Goal: Information Seeking & Learning: Check status

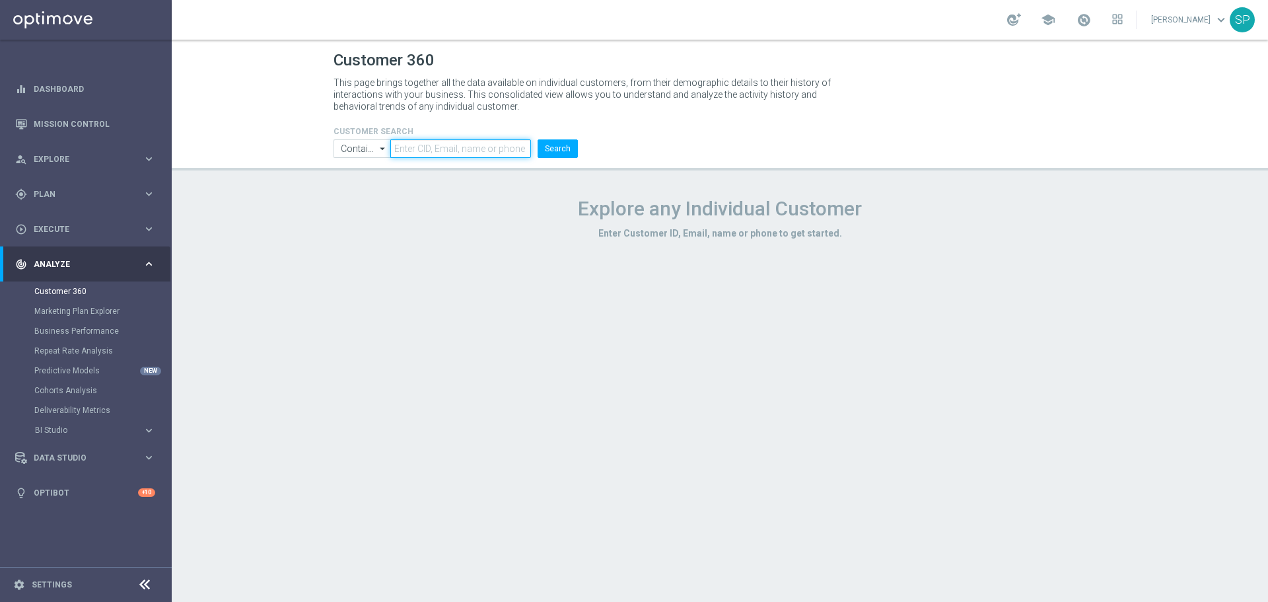
paste input "2256527"
click at [557, 145] on button "Search" at bounding box center [557, 148] width 40 height 18
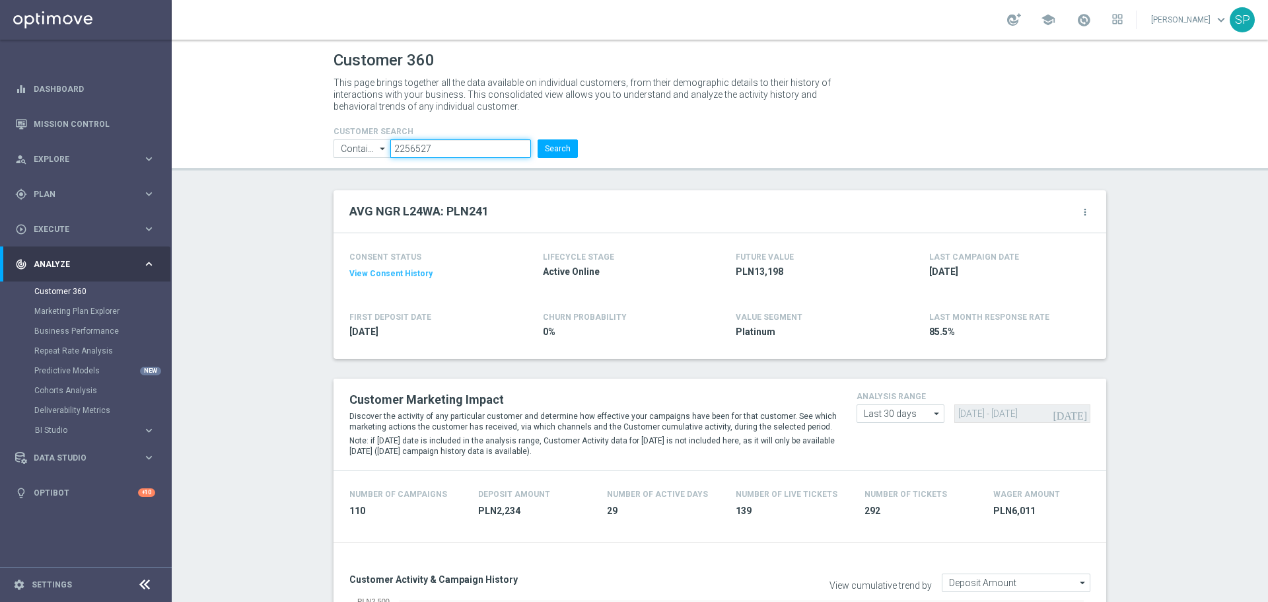
click at [424, 141] on input "2256527" at bounding box center [460, 148] width 141 height 18
paste input "1208048"
click at [537, 139] on button "Search" at bounding box center [557, 148] width 40 height 18
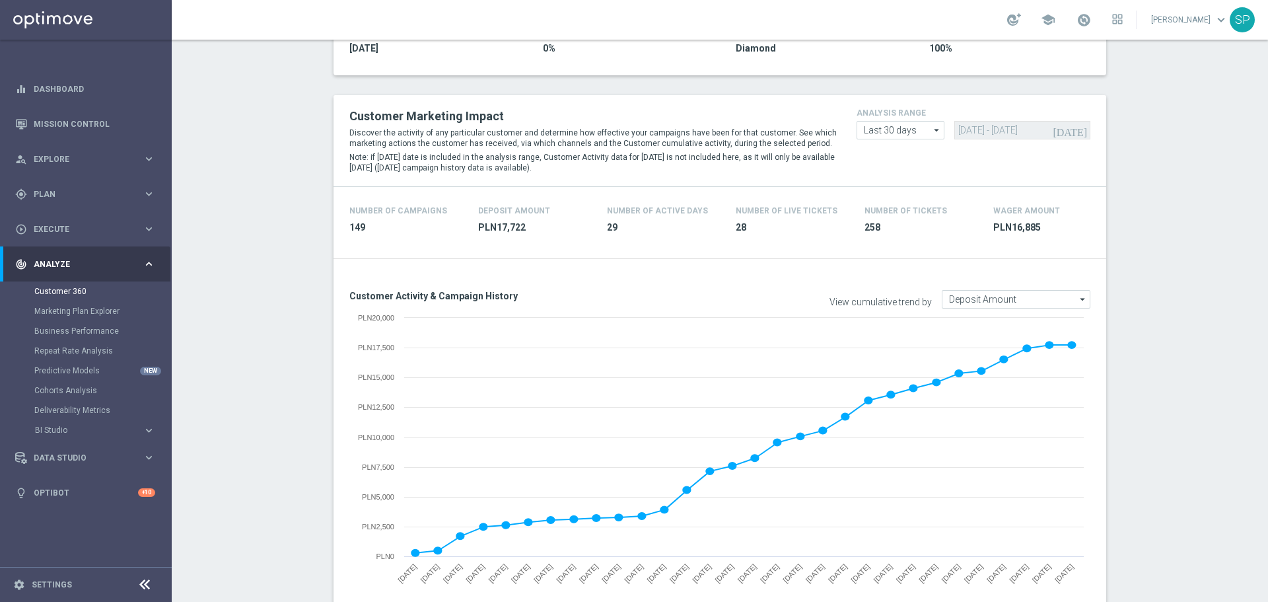
scroll to position [43, 0]
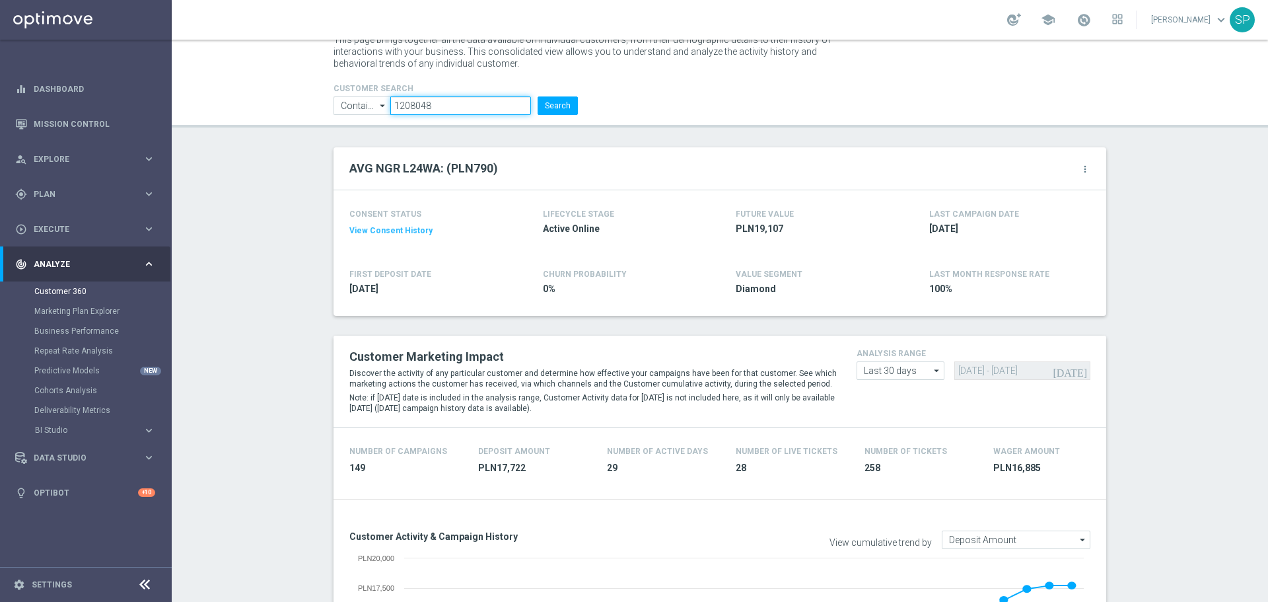
click at [460, 106] on input "1208048" at bounding box center [460, 105] width 141 height 18
paste input "916440"
click at [537, 96] on button "Search" at bounding box center [557, 105] width 40 height 18
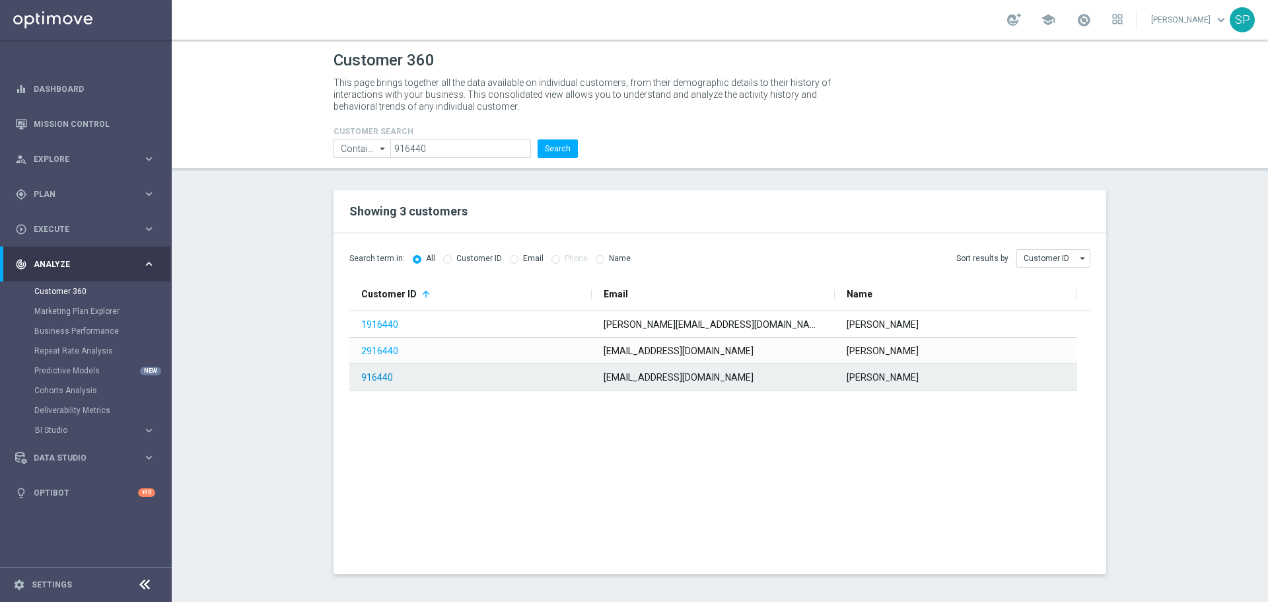
click at [376, 374] on link "916440" at bounding box center [377, 377] width 32 height 11
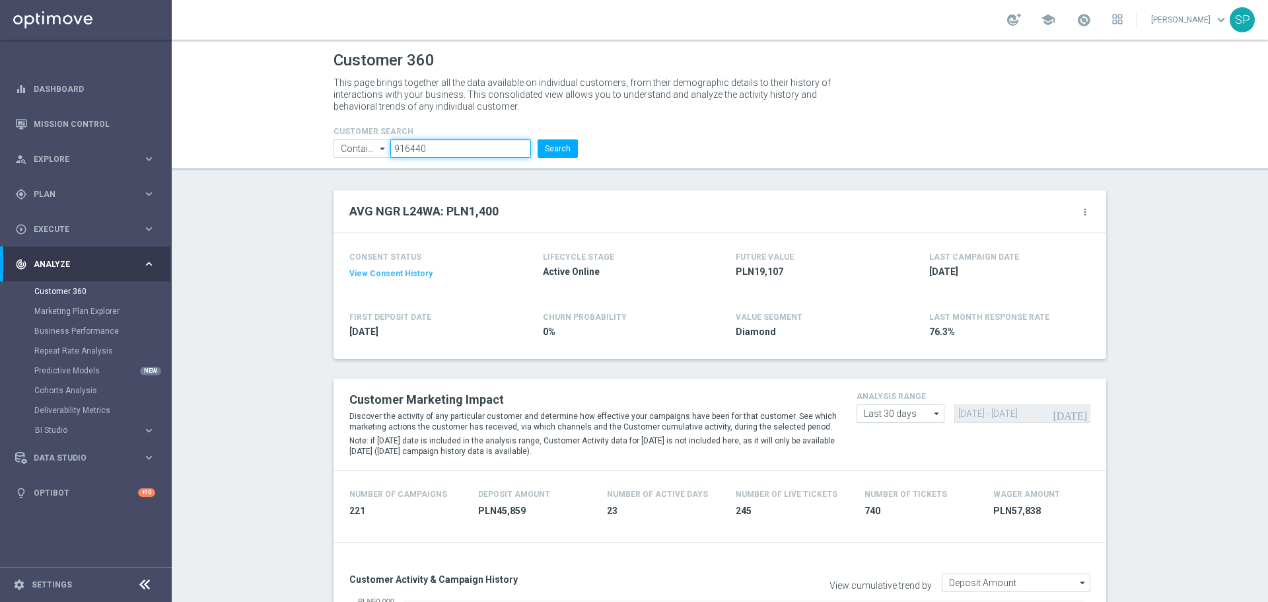
click at [432, 151] on input "916440" at bounding box center [460, 148] width 141 height 18
paste input "1223001"
type input "1223001"
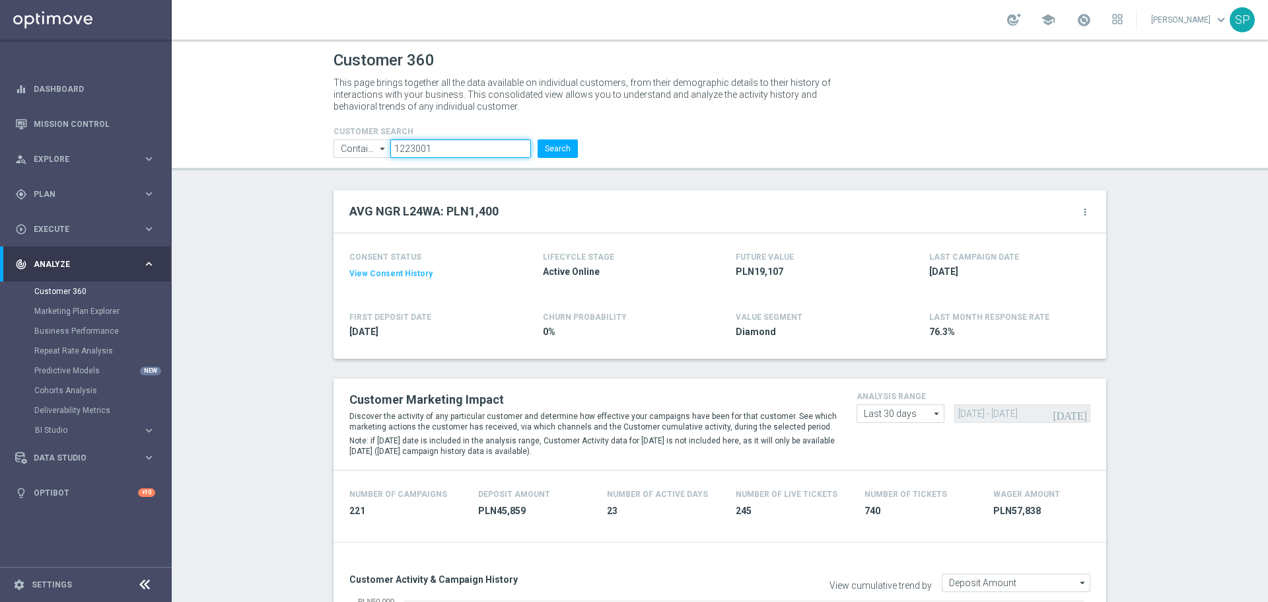
click at [537, 139] on button "Search" at bounding box center [557, 148] width 40 height 18
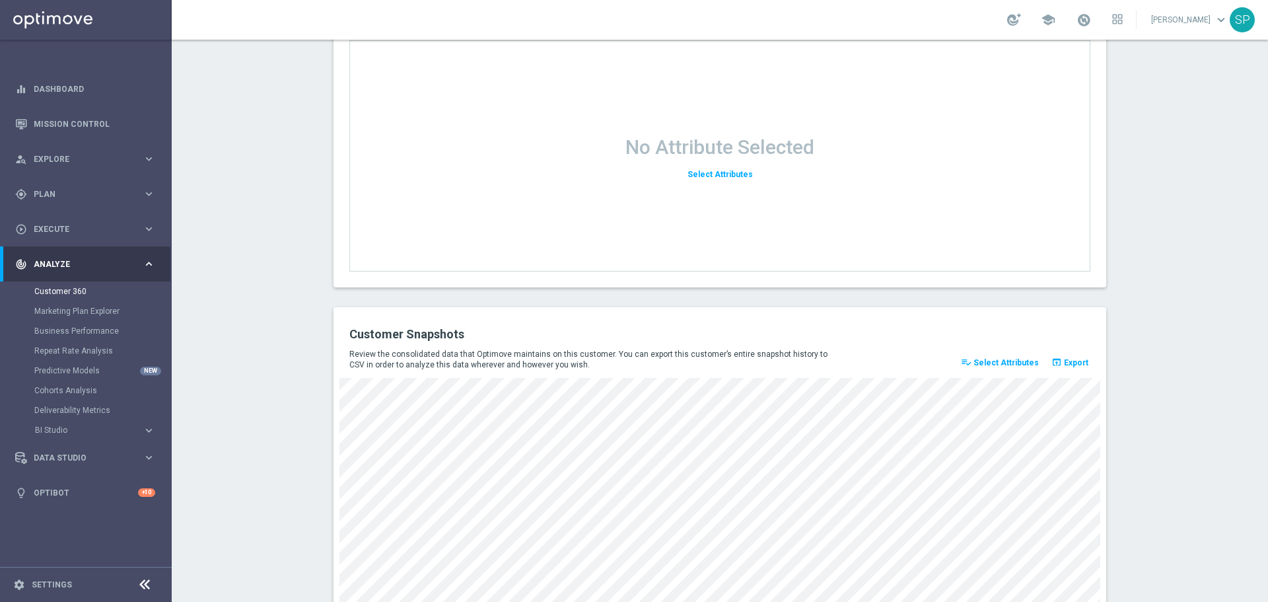
scroll to position [1694, 0]
